Goal: Navigation & Orientation: Find specific page/section

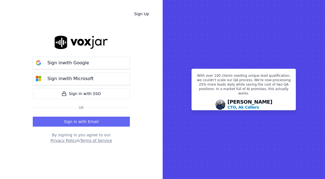
click at [68, 116] on div "Sign in with Email" at bounding box center [81, 121] width 97 height 12
click at [69, 123] on button "Sign in with Email" at bounding box center [81, 122] width 97 height 10
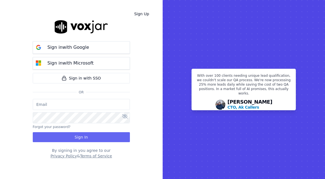
click at [55, 107] on input "email" at bounding box center [81, 104] width 97 height 11
type input "csanders@asilpc.com"
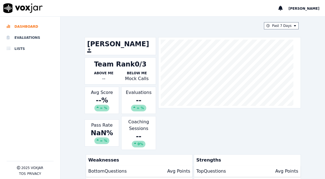
scroll to position [53, 0]
drag, startPoint x: 139, startPoint y: 62, endPoint x: 150, endPoint y: 83, distance: 24.0
click at [150, 83] on div "Team Rank 0/3 Above Me -- Below Me Mock Calls" at bounding box center [120, 70] width 71 height 27
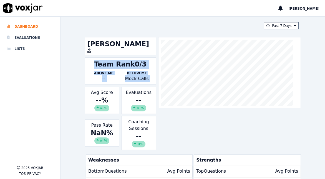
drag, startPoint x: 150, startPoint y: 83, endPoint x: 85, endPoint y: 62, distance: 68.3
click at [85, 62] on div "Team Rank 0/3 Above Me -- Below Me Mock Calls" at bounding box center [120, 70] width 71 height 27
